Goal: Find specific page/section

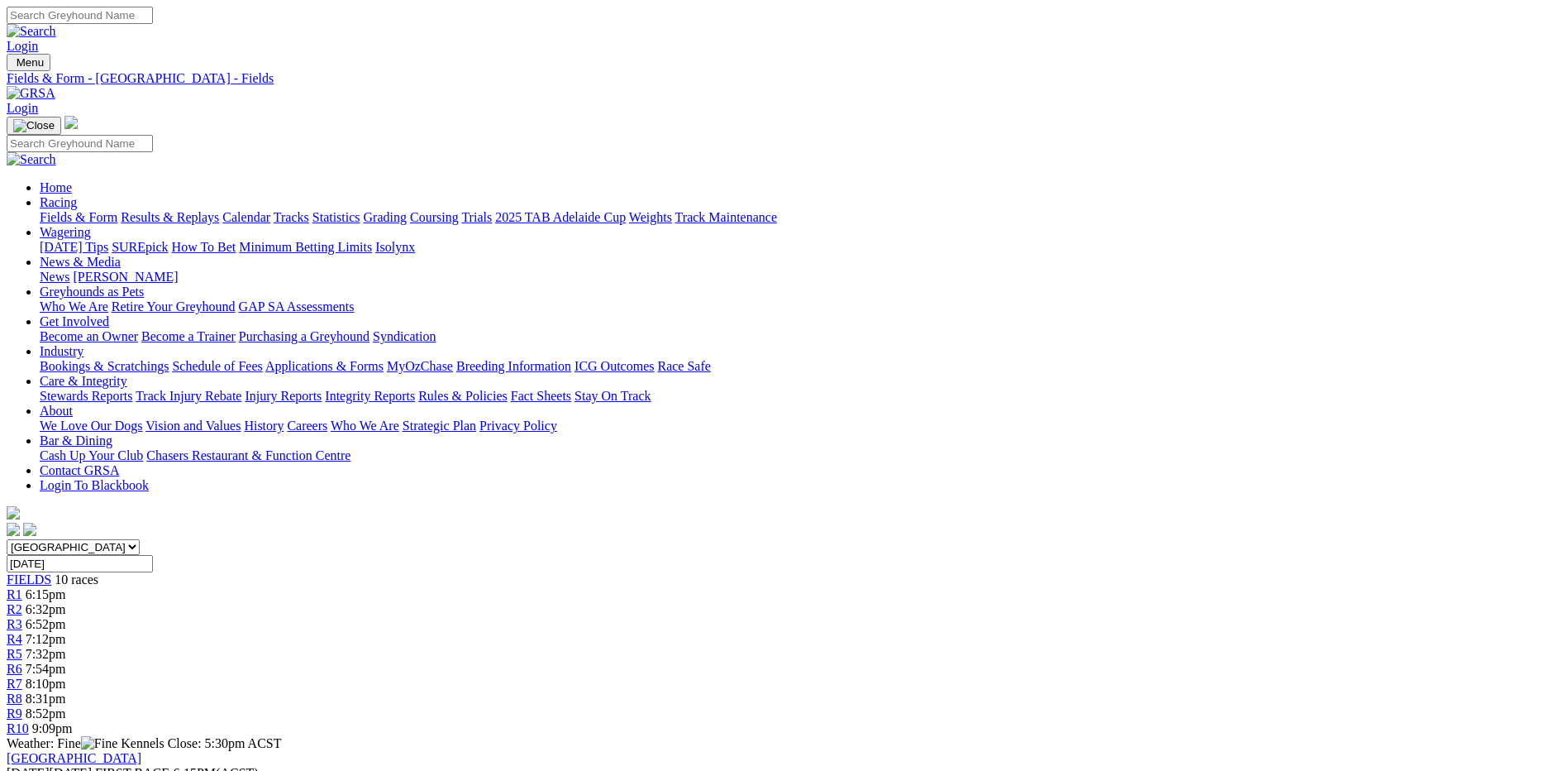
click at [118, 210] on link "Fields & Form" at bounding box center [78, 217] width 78 height 14
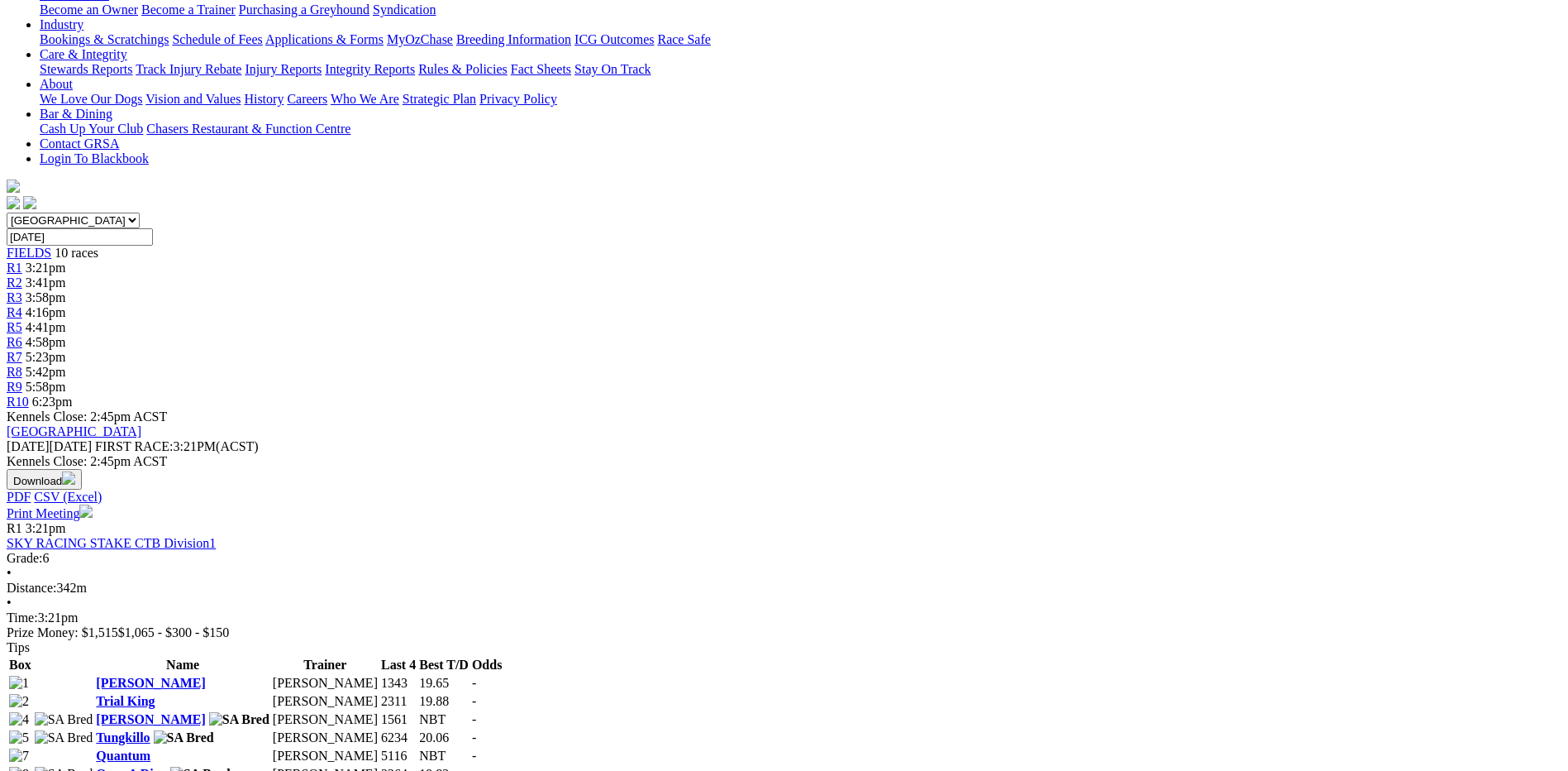
scroll to position [165, 0]
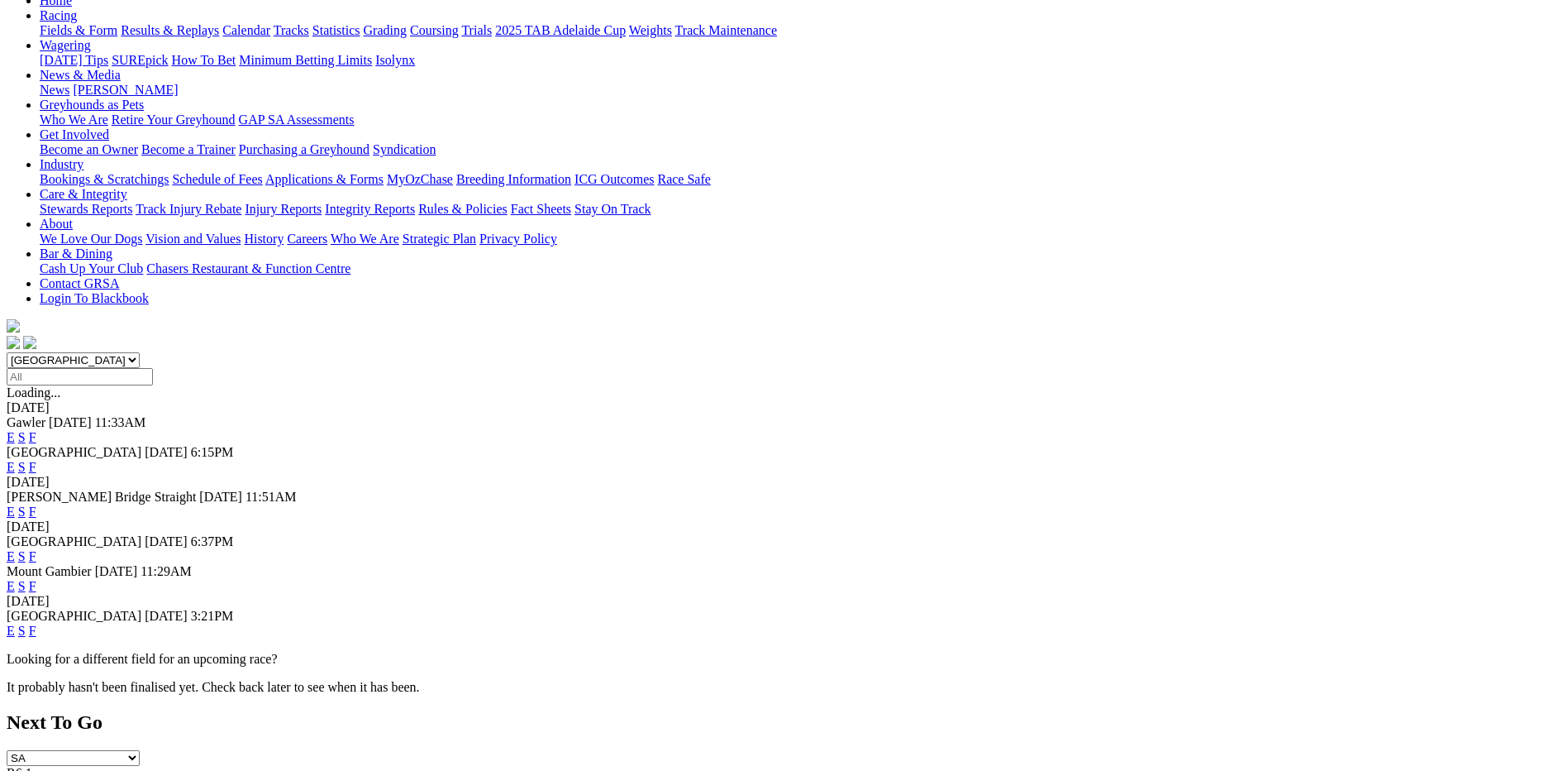
scroll to position [248, 0]
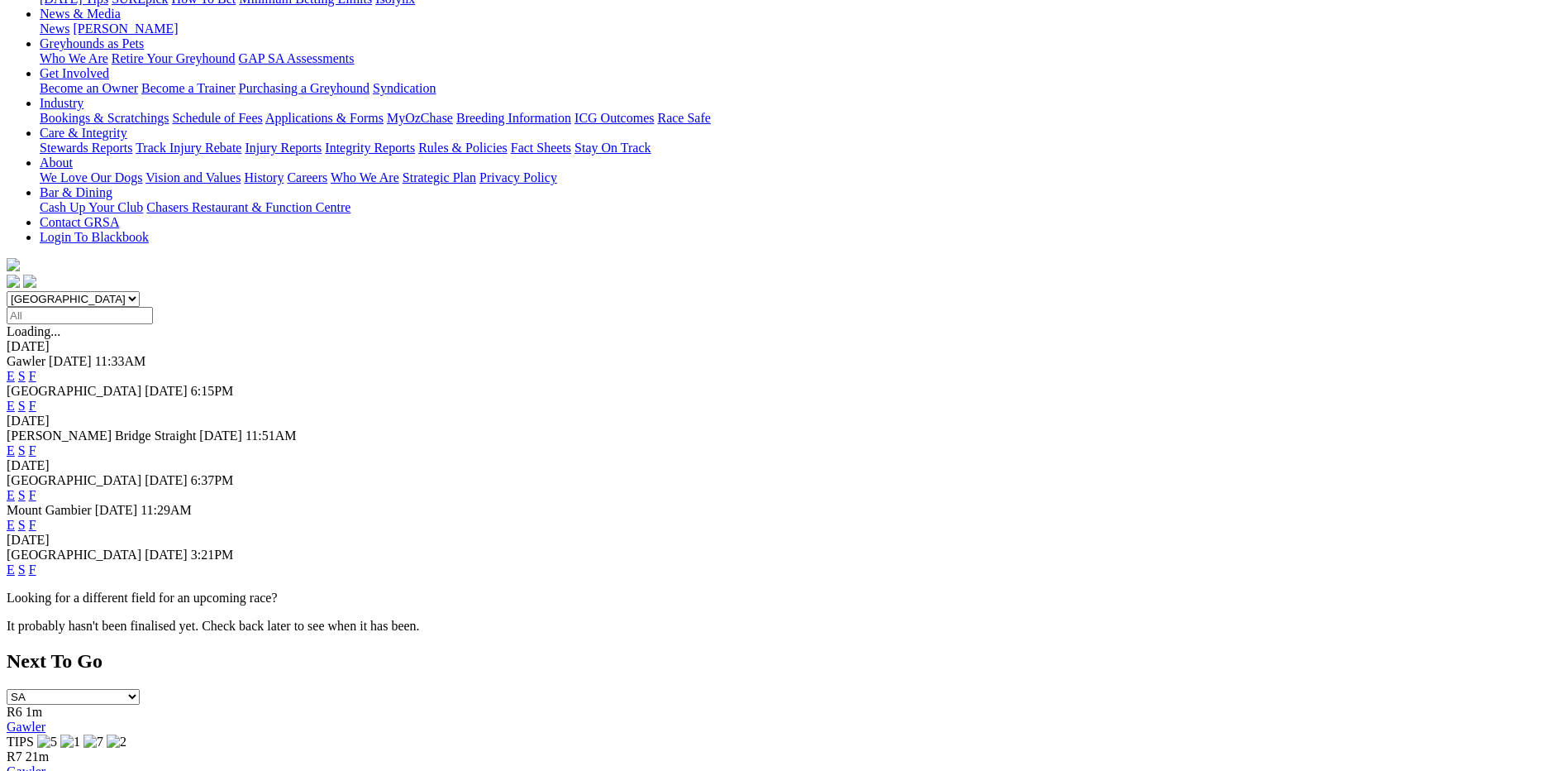
click at [36, 488] on link "F" at bounding box center [32, 495] width 7 height 14
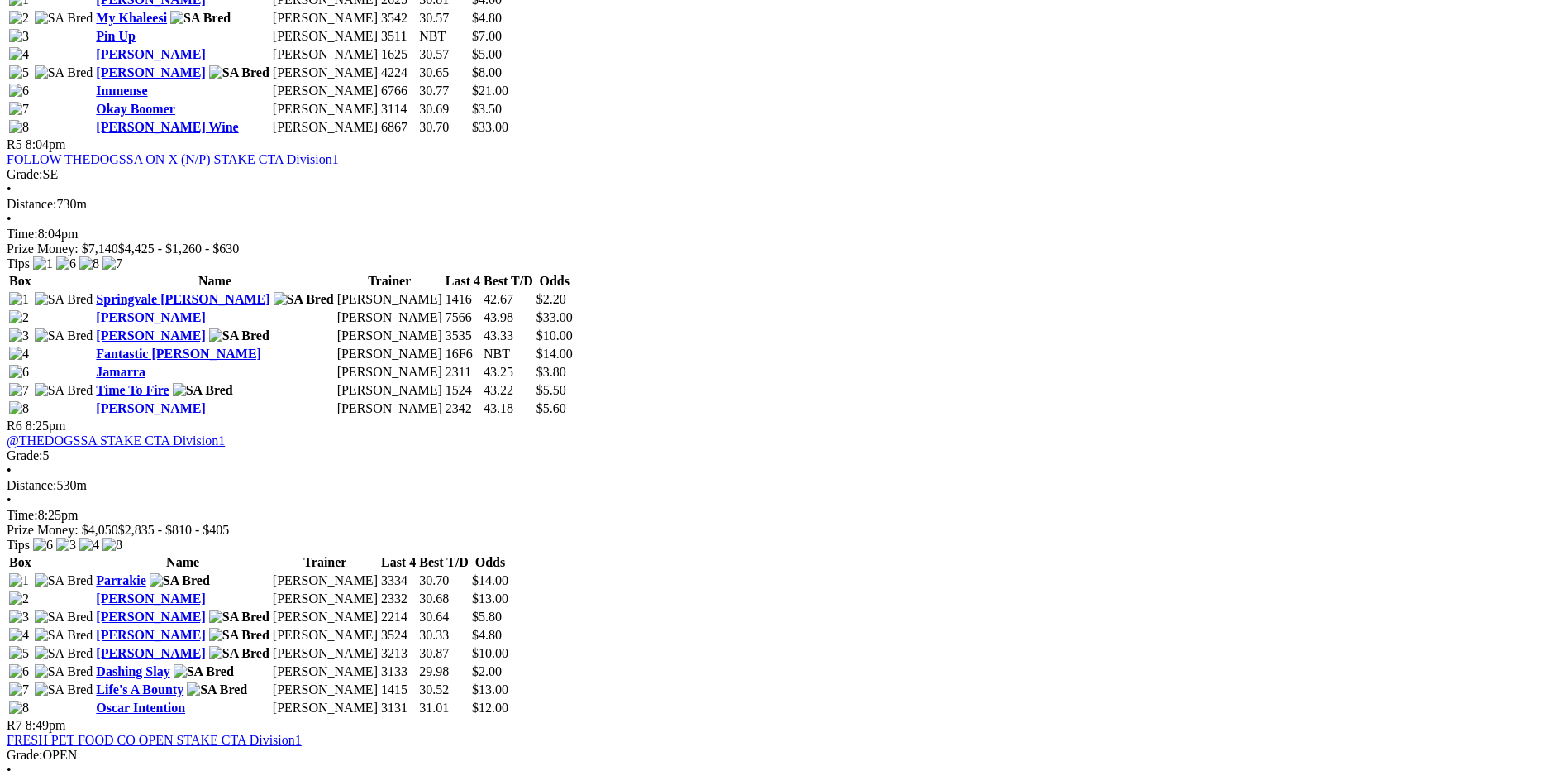
scroll to position [1902, 0]
